Goal: Find specific page/section: Find specific page/section

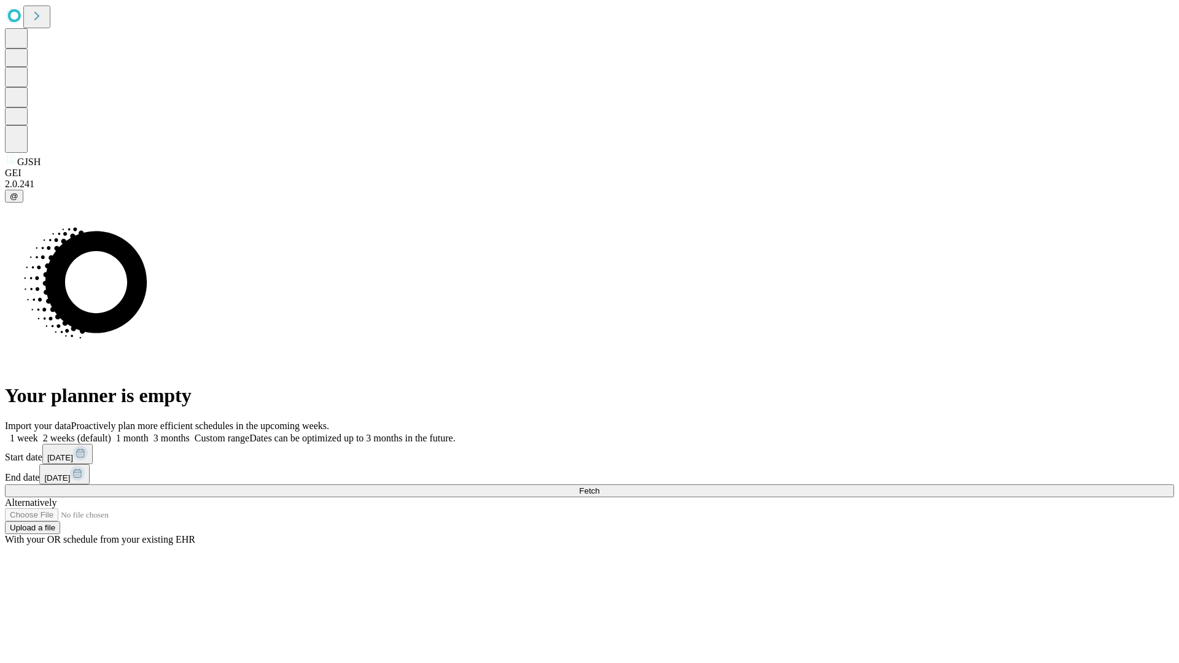
click at [599, 486] on span "Fetch" at bounding box center [589, 490] width 20 height 9
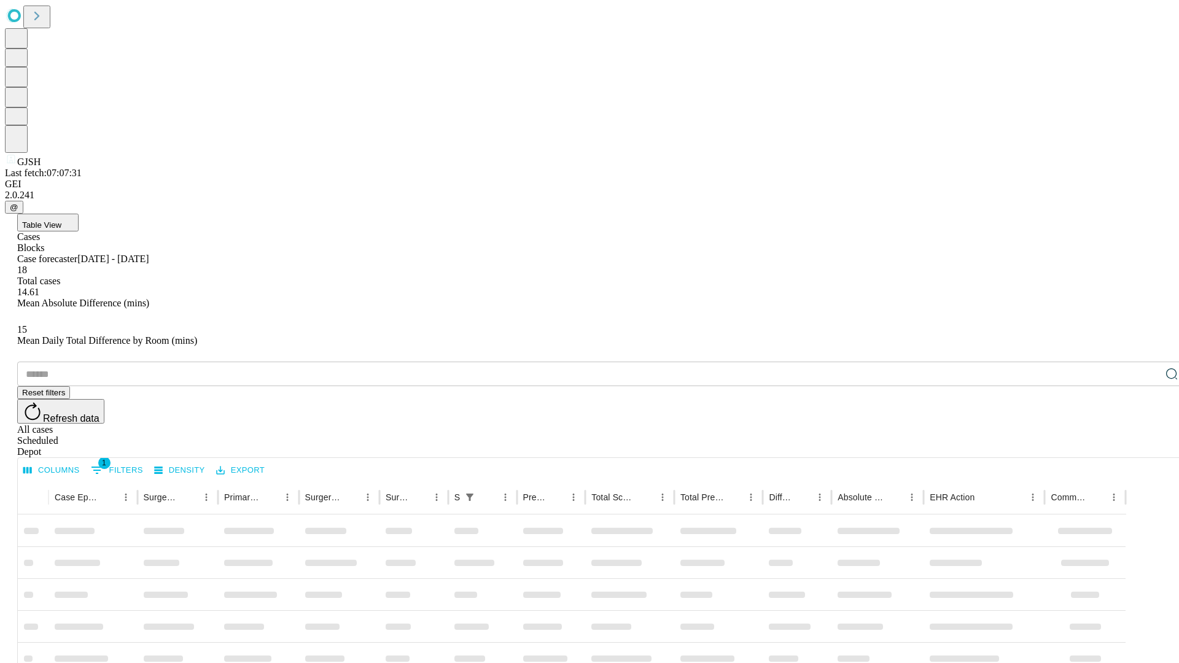
click at [1147, 446] on div "Depot" at bounding box center [601, 451] width 1169 height 11
